Goal: Navigation & Orientation: Go to known website

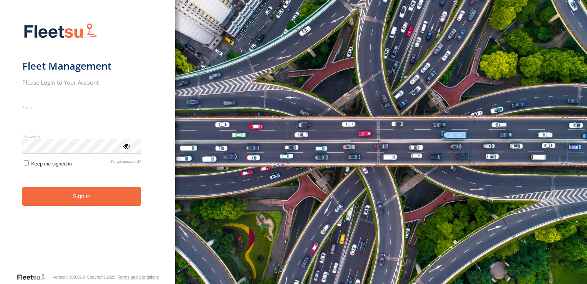
type input "**********"
click at [71, 204] on button "Sign in" at bounding box center [81, 196] width 119 height 19
click at [72, 201] on button "Sign in" at bounding box center [81, 196] width 119 height 19
